Goal: Check status

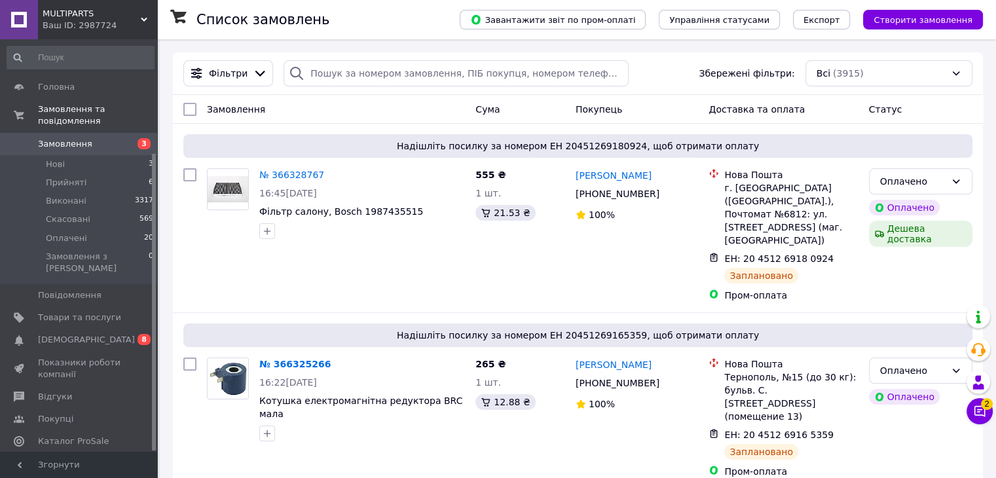
scroll to position [157, 0]
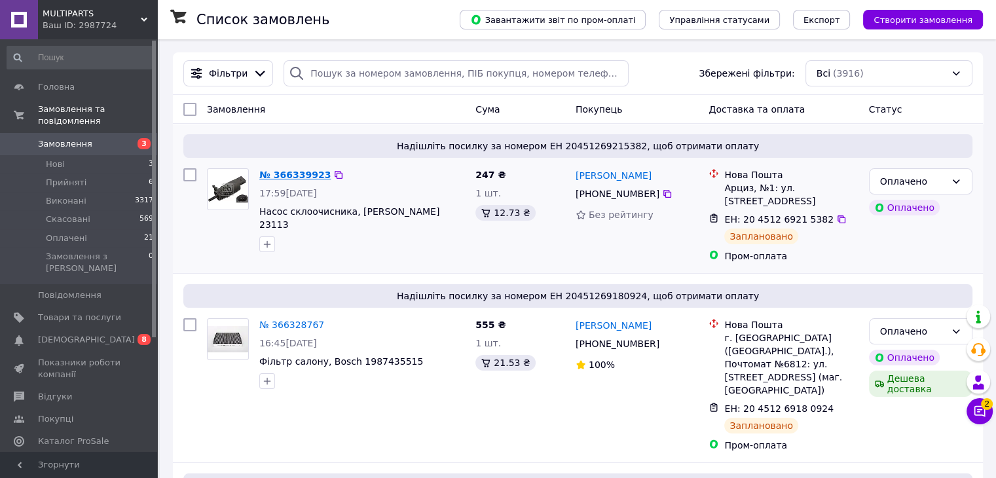
click at [283, 177] on link "№ 366339923" at bounding box center [294, 175] width 71 height 10
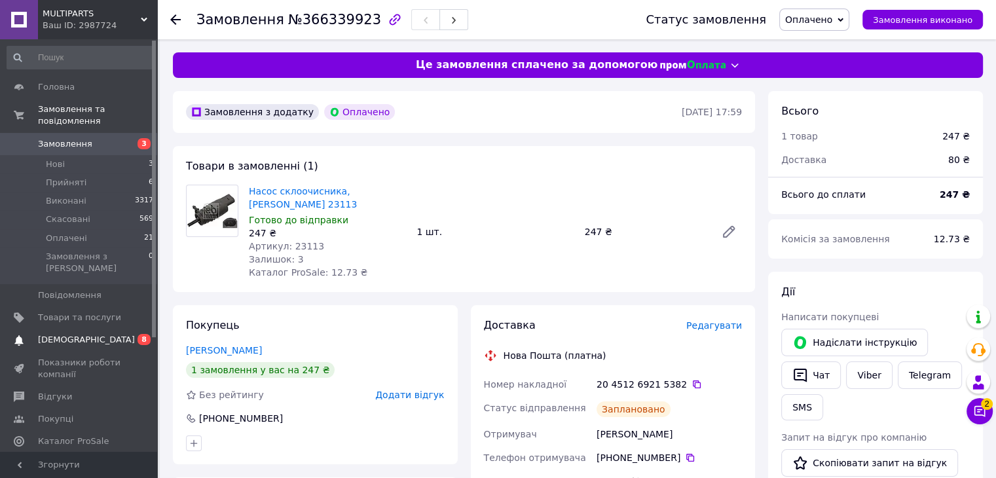
click at [93, 334] on span "[DEMOGRAPHIC_DATA]" at bounding box center [79, 340] width 83 height 12
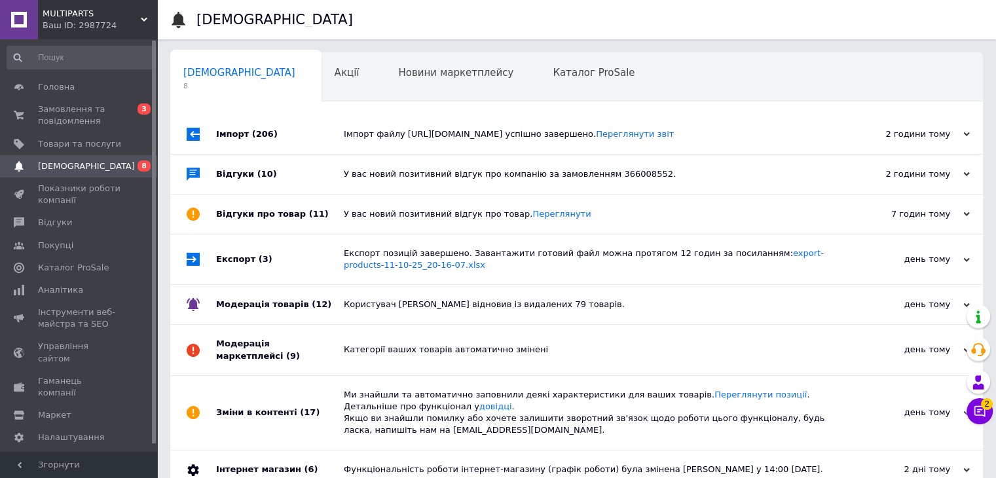
click at [236, 131] on div "Імпорт (206)" at bounding box center [280, 134] width 128 height 39
